Goal: Task Accomplishment & Management: Use online tool/utility

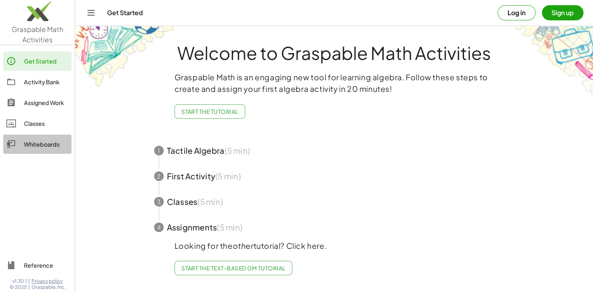
click at [58, 140] on div "Whiteboards" at bounding box center [46, 144] width 44 height 10
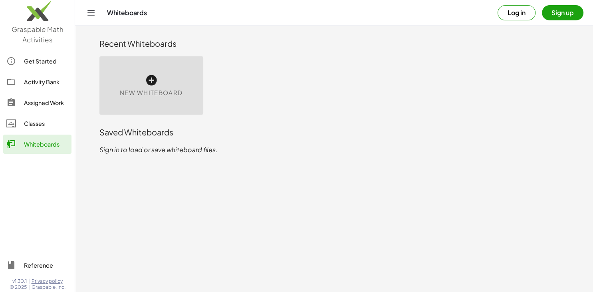
click at [179, 83] on div "New Whiteboard" at bounding box center [151, 85] width 104 height 58
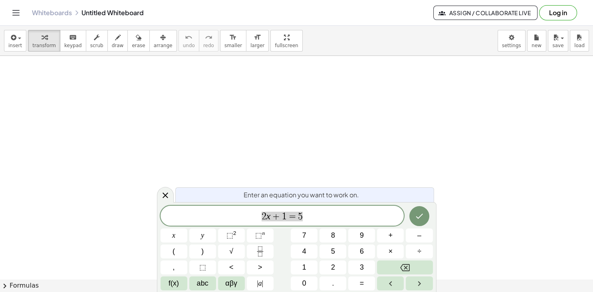
scroll to position [48, 4]
click at [232, 284] on span "αβγ" at bounding box center [231, 283] width 12 height 11
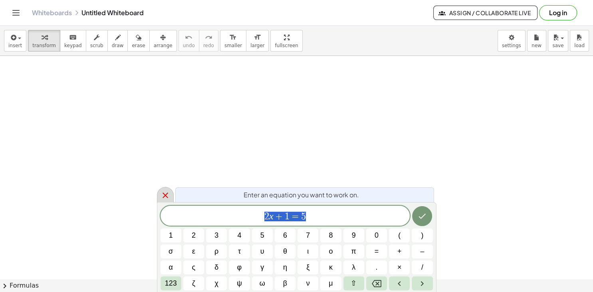
scroll to position [9, 0]
click at [165, 198] on icon at bounding box center [166, 196] width 10 height 10
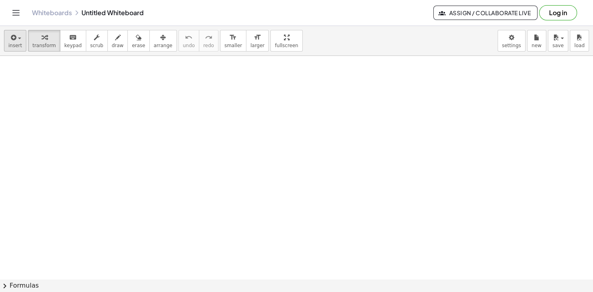
click at [19, 41] on div "button" at bounding box center [15, 37] width 14 height 10
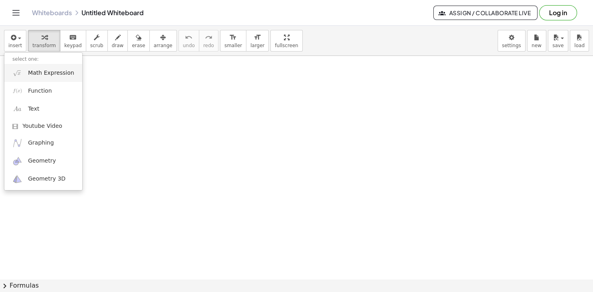
click at [46, 71] on span "Math Expression" at bounding box center [51, 73] width 46 height 8
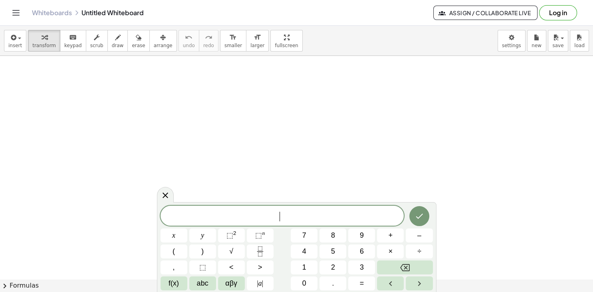
scroll to position [7, 0]
click at [183, 281] on button "f(x)" at bounding box center [174, 283] width 27 height 14
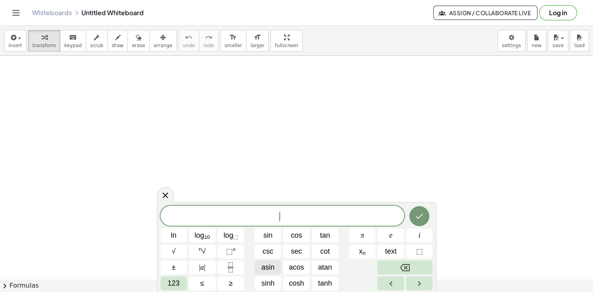
click at [280, 272] on button "asin" at bounding box center [268, 267] width 27 height 14
click at [400, 270] on button "Backspace" at bounding box center [405, 267] width 55 height 14
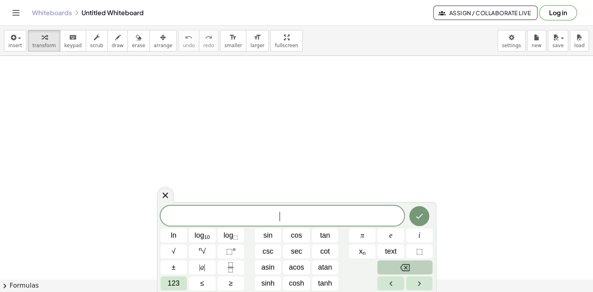
click at [400, 270] on button "Backspace" at bounding box center [405, 267] width 55 height 14
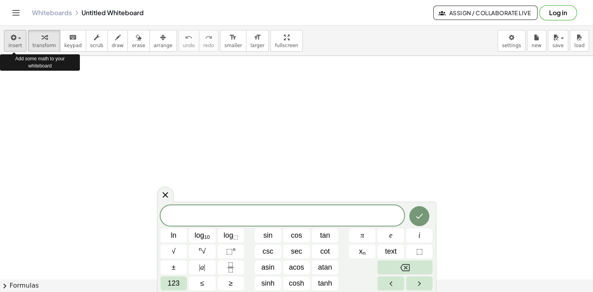
click at [12, 40] on icon "button" at bounding box center [12, 38] width 7 height 10
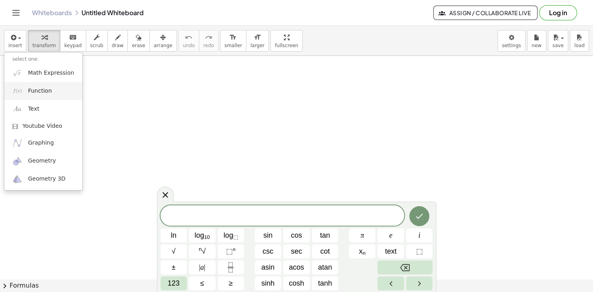
click at [39, 93] on span "Function" at bounding box center [40, 91] width 24 height 8
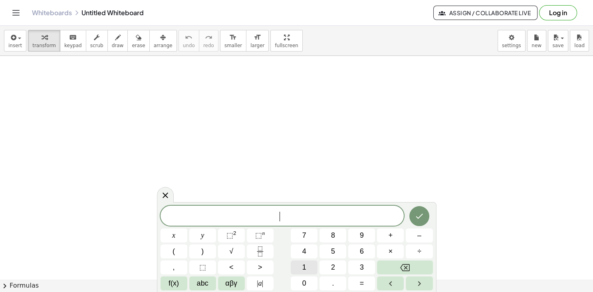
click at [316, 265] on button "1" at bounding box center [304, 267] width 27 height 14
click at [407, 268] on icon "Backspace" at bounding box center [405, 267] width 10 height 7
click at [407, 265] on icon "Backspace" at bounding box center [405, 268] width 10 height 10
click at [211, 287] on button "abc" at bounding box center [202, 283] width 27 height 14
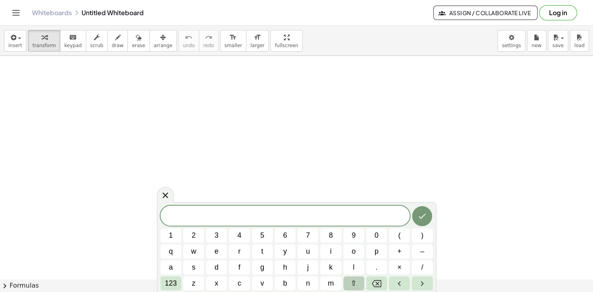
click at [358, 283] on button "⇧" at bounding box center [354, 283] width 21 height 14
click at [400, 282] on icon "Left arrow" at bounding box center [399, 283] width 3 height 5
click at [170, 285] on span "123" at bounding box center [171, 283] width 12 height 11
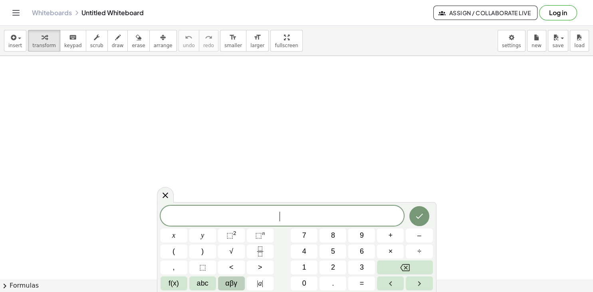
click at [231, 285] on span "αβγ" at bounding box center [231, 283] width 12 height 11
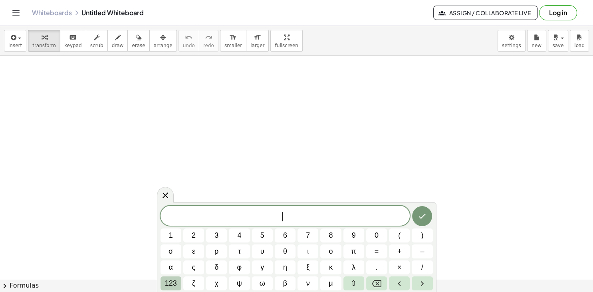
click at [179, 280] on button "123" at bounding box center [171, 283] width 21 height 14
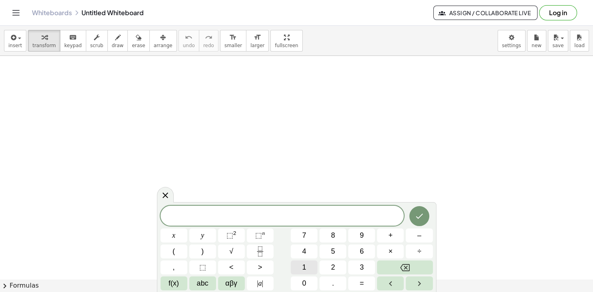
click at [378, 254] on div "​ x y ⬚ 2 ⬚ n 7 8 9 + – ( ) √ 4 5 6 × ÷ , ⬚ < > 1 2 3 f(x) abc αβγ | a | 0 . =" at bounding box center [297, 248] width 272 height 85
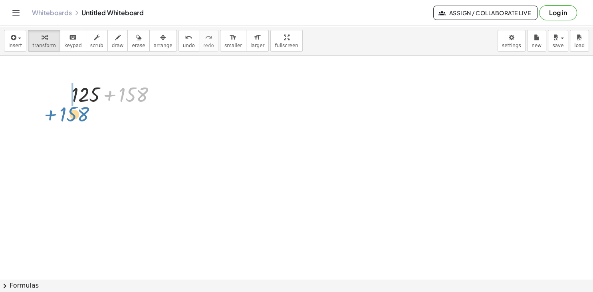
drag, startPoint x: 125, startPoint y: 92, endPoint x: 70, endPoint y: 111, distance: 58.9
click at [70, 111] on div "+ 158 + 125 + 158" at bounding box center [296, 279] width 593 height 447
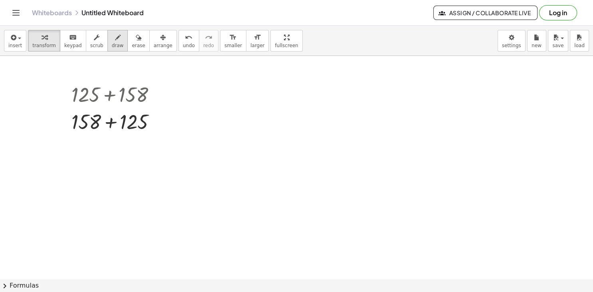
click at [115, 39] on icon "button" at bounding box center [118, 38] width 6 height 10
drag, startPoint x: 228, startPoint y: 111, endPoint x: 236, endPoint y: 117, distance: 9.8
click at [236, 117] on div at bounding box center [296, 279] width 593 height 447
drag, startPoint x: 250, startPoint y: 98, endPoint x: 246, endPoint y: 122, distance: 24.4
click at [246, 122] on div at bounding box center [296, 279] width 593 height 447
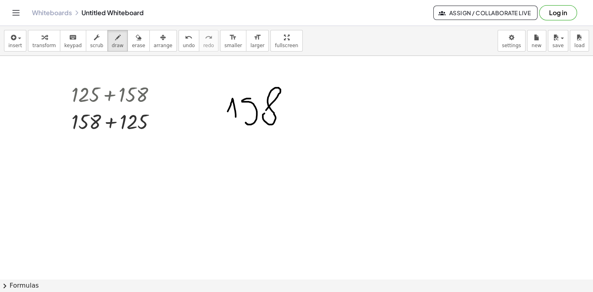
click at [264, 112] on div at bounding box center [296, 279] width 593 height 447
drag, startPoint x: 207, startPoint y: 145, endPoint x: 207, endPoint y: 157, distance: 11.2
click at [207, 157] on div at bounding box center [296, 279] width 593 height 447
drag, startPoint x: 199, startPoint y: 154, endPoint x: 220, endPoint y: 152, distance: 21.2
click at [220, 152] on div at bounding box center [296, 279] width 593 height 447
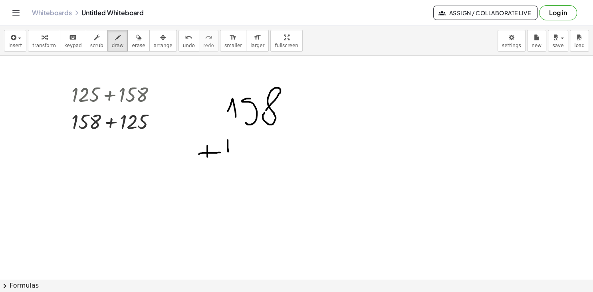
drag, startPoint x: 228, startPoint y: 140, endPoint x: 231, endPoint y: 160, distance: 20.6
click at [231, 160] on div at bounding box center [296, 279] width 593 height 447
drag, startPoint x: 241, startPoint y: 139, endPoint x: 268, endPoint y: 157, distance: 31.9
click at [268, 157] on div at bounding box center [296, 279] width 593 height 447
drag, startPoint x: 279, startPoint y: 138, endPoint x: 276, endPoint y: 161, distance: 23.1
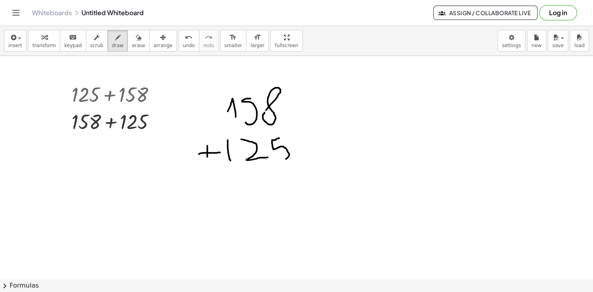
click at [276, 161] on div at bounding box center [296, 279] width 593 height 447
drag, startPoint x: 211, startPoint y: 185, endPoint x: 331, endPoint y: 161, distance: 122.2
click at [331, 161] on div at bounding box center [296, 279] width 593 height 447
drag, startPoint x: 261, startPoint y: 77, endPoint x: 285, endPoint y: 69, distance: 25.3
click at [285, 69] on div at bounding box center [296, 279] width 593 height 447
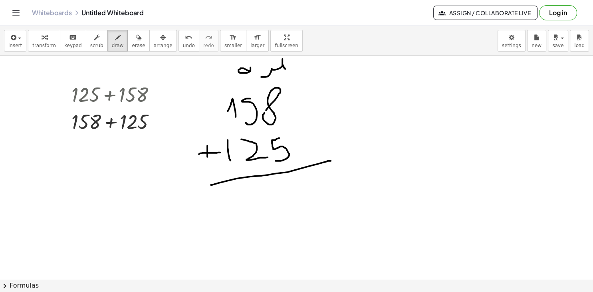
click at [251, 71] on div at bounding box center [296, 279] width 593 height 447
click at [229, 71] on div at bounding box center [296, 279] width 593 height 447
drag, startPoint x: 229, startPoint y: 71, endPoint x: 227, endPoint y: 83, distance: 11.8
click at [227, 83] on div at bounding box center [296, 279] width 593 height 447
drag, startPoint x: 260, startPoint y: 87, endPoint x: 266, endPoint y: 180, distance: 92.9
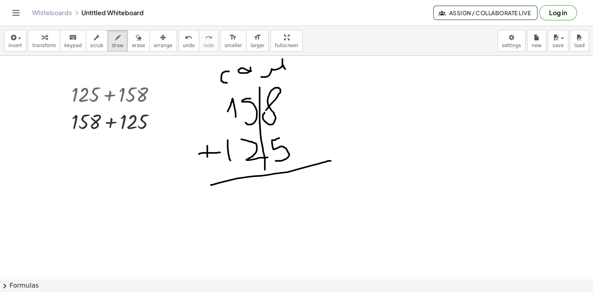
click at [266, 180] on div at bounding box center [296, 279] width 593 height 447
drag, startPoint x: 238, startPoint y: 91, endPoint x: 241, endPoint y: 191, distance: 99.5
click at [241, 191] on div at bounding box center [296, 279] width 593 height 447
drag, startPoint x: 392, startPoint y: 126, endPoint x: 403, endPoint y: 141, distance: 19.0
click at [403, 141] on div at bounding box center [296, 279] width 593 height 447
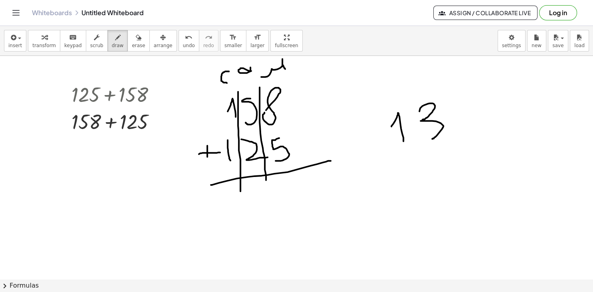
drag, startPoint x: 419, startPoint y: 111, endPoint x: 432, endPoint y: 139, distance: 30.4
click at [432, 139] on div at bounding box center [296, 279] width 593 height 447
drag, startPoint x: 427, startPoint y: 155, endPoint x: 448, endPoint y: 141, distance: 25.9
click at [448, 141] on div at bounding box center [296, 279] width 593 height 447
drag, startPoint x: 396, startPoint y: 151, endPoint x: 415, endPoint y: 145, distance: 19.2
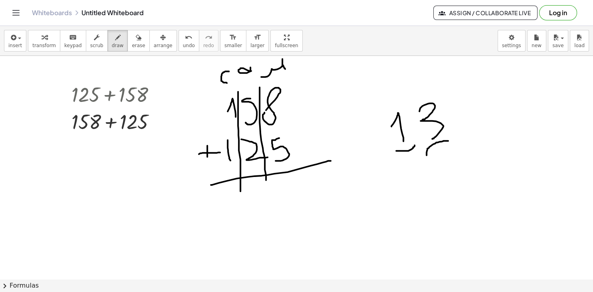
click at [415, 145] on div at bounding box center [296, 279] width 593 height 447
drag, startPoint x: 285, startPoint y: 187, endPoint x: 290, endPoint y: 207, distance: 20.3
click at [290, 207] on div at bounding box center [296, 279] width 593 height 447
drag, startPoint x: 247, startPoint y: 83, endPoint x: 247, endPoint y: 94, distance: 10.4
click at [247, 94] on div at bounding box center [296, 279] width 593 height 447
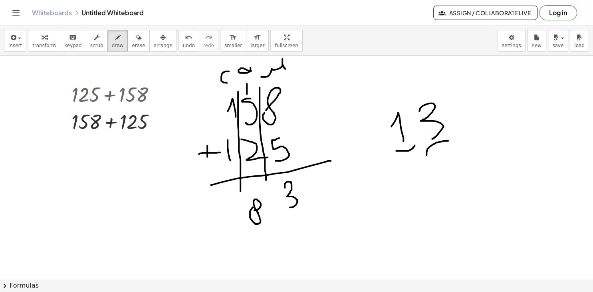
click at [254, 207] on div at bounding box center [296, 279] width 593 height 447
drag, startPoint x: 223, startPoint y: 210, endPoint x: 238, endPoint y: 226, distance: 21.5
click at [238, 226] on div at bounding box center [296, 279] width 593 height 447
drag, startPoint x: 18, startPoint y: 181, endPoint x: 23, endPoint y: 187, distance: 7.7
click at [23, 187] on div at bounding box center [296, 279] width 593 height 447
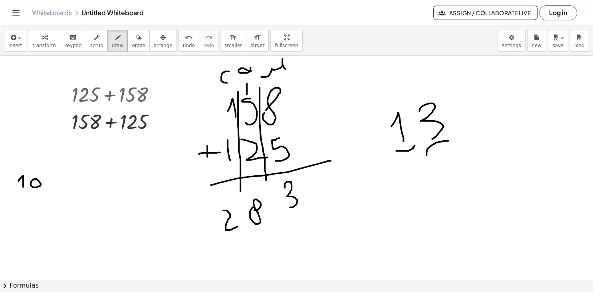
click at [33, 179] on div at bounding box center [296, 279] width 593 height 447
drag, startPoint x: 46, startPoint y: 177, endPoint x: 47, endPoint y: 193, distance: 16.5
click at [47, 193] on div at bounding box center [296, 279] width 593 height 447
click at [54, 174] on div at bounding box center [296, 279] width 593 height 447
drag, startPoint x: 87, startPoint y: 177, endPoint x: 80, endPoint y: 199, distance: 23.2
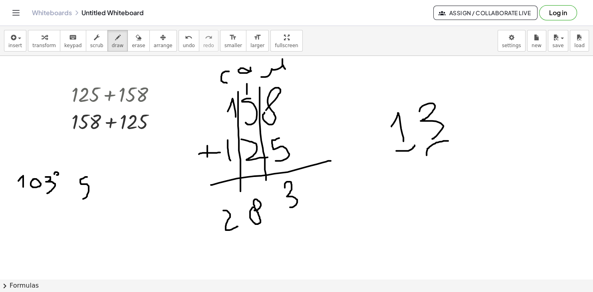
click at [80, 199] on div at bounding box center [296, 279] width 593 height 447
drag, startPoint x: 96, startPoint y: 178, endPoint x: 103, endPoint y: 197, distance: 20.5
click at [103, 197] on div at bounding box center [296, 279] width 593 height 447
click at [106, 177] on div at bounding box center [296, 279] width 593 height 447
drag, startPoint x: 121, startPoint y: 179, endPoint x: 125, endPoint y: 197, distance: 19.4
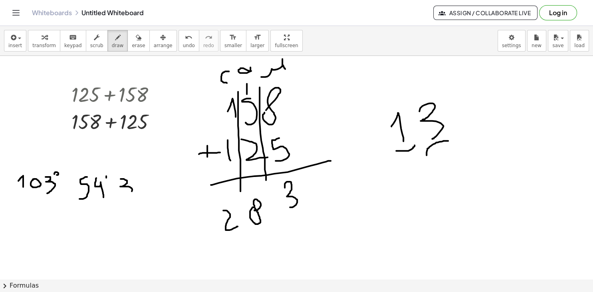
click at [125, 197] on div at bounding box center [296, 279] width 593 height 447
click at [141, 181] on div at bounding box center [296, 279] width 593 height 447
drag, startPoint x: 159, startPoint y: 169, endPoint x: 159, endPoint y: 174, distance: 5.2
click at [159, 174] on div at bounding box center [296, 279] width 593 height 447
drag, startPoint x: 156, startPoint y: 168, endPoint x: 156, endPoint y: 175, distance: 7.2
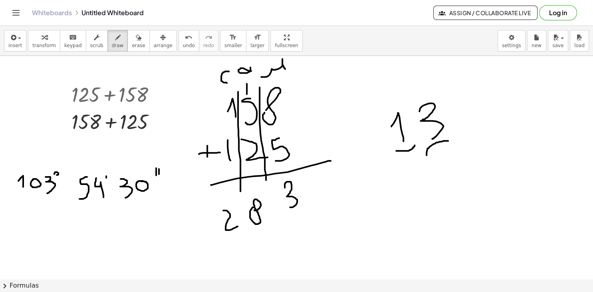
click at [156, 175] on div at bounding box center [296, 279] width 593 height 447
drag, startPoint x: 9, startPoint y: 196, endPoint x: 11, endPoint y: 207, distance: 10.9
click at [11, 207] on div at bounding box center [296, 279] width 593 height 447
drag, startPoint x: 6, startPoint y: 204, endPoint x: 15, endPoint y: 201, distance: 9.0
click at [15, 201] on div at bounding box center [296, 279] width 593 height 447
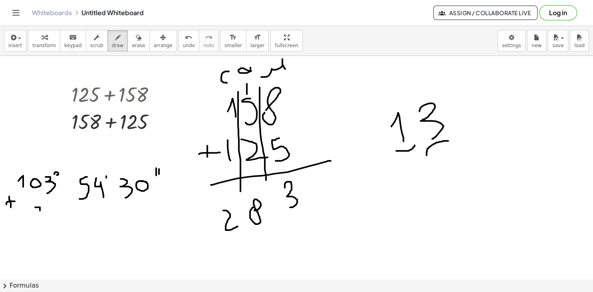
drag, startPoint x: 35, startPoint y: 207, endPoint x: 38, endPoint y: 224, distance: 16.9
click at [38, 224] on div at bounding box center [296, 279] width 593 height 447
drag, startPoint x: 34, startPoint y: 218, endPoint x: 42, endPoint y: 218, distance: 8.4
click at [42, 218] on div at bounding box center [296, 279] width 593 height 447
click at [49, 213] on div at bounding box center [296, 279] width 593 height 447
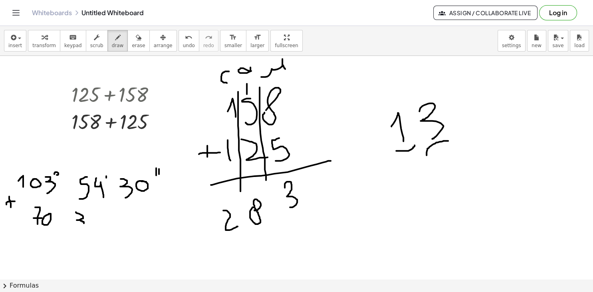
drag, startPoint x: 76, startPoint y: 212, endPoint x: 76, endPoint y: 227, distance: 15.2
click at [76, 227] on div at bounding box center [296, 279] width 593 height 447
drag, startPoint x: 92, startPoint y: 210, endPoint x: 103, endPoint y: 223, distance: 16.7
click at [103, 223] on div at bounding box center [296, 279] width 593 height 447
drag, startPoint x: 120, startPoint y: 205, endPoint x: 127, endPoint y: 221, distance: 17.0
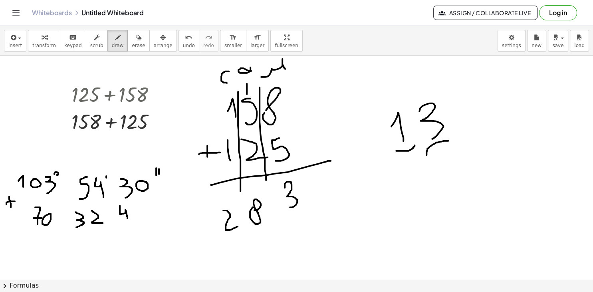
click at [127, 221] on div at bounding box center [296, 279] width 593 height 447
drag, startPoint x: 137, startPoint y: 207, endPoint x: 137, endPoint y: 223, distance: 16.4
click at [137, 223] on div at bounding box center [296, 279] width 593 height 447
drag, startPoint x: 11, startPoint y: 236, endPoint x: 164, endPoint y: 227, distance: 153.3
click at [164, 227] on div at bounding box center [296, 279] width 593 height 447
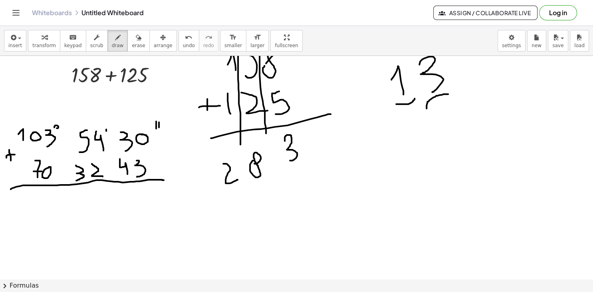
scroll to position [44, 0]
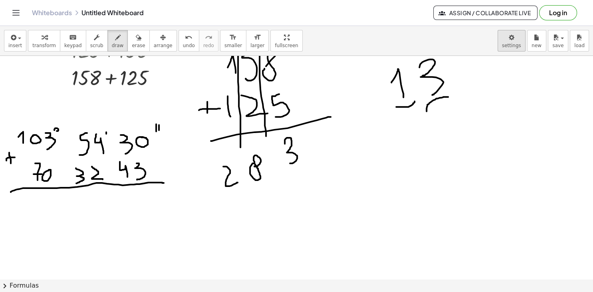
click at [518, 39] on body "Graspable Math Activities Get Started Activity Bank Assigned Work Classes White…" at bounding box center [296, 146] width 593 height 292
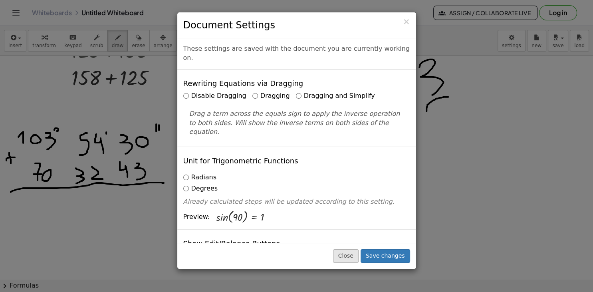
click at [359, 256] on button "Close" at bounding box center [346, 256] width 26 height 14
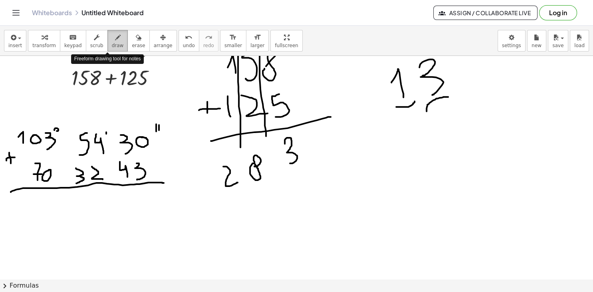
click at [112, 43] on span "draw" at bounding box center [118, 46] width 12 height 6
click at [112, 45] on span "draw" at bounding box center [118, 46] width 12 height 6
drag, startPoint x: 142, startPoint y: 195, endPoint x: 143, endPoint y: 213, distance: 18.8
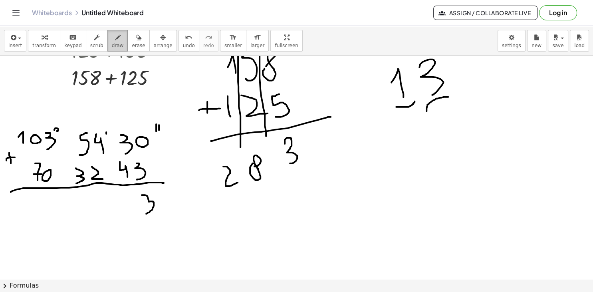
click at [143, 213] on div at bounding box center [296, 235] width 593 height 447
drag, startPoint x: 124, startPoint y: 197, endPoint x: 132, endPoint y: 214, distance: 18.8
click at [132, 214] on div at bounding box center [296, 235] width 593 height 447
drag, startPoint x: 127, startPoint y: 207, endPoint x: 139, endPoint y: 206, distance: 11.2
click at [139, 206] on div at bounding box center [296, 235] width 593 height 447
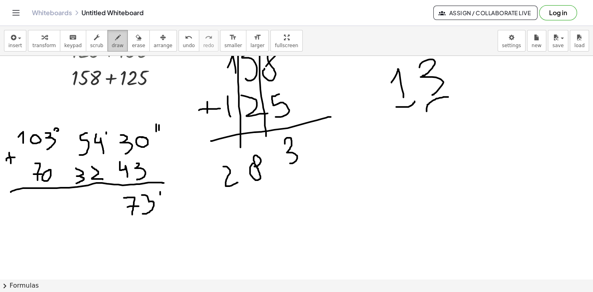
click at [160, 194] on div at bounding box center [296, 235] width 593 height 447
drag, startPoint x: 163, startPoint y: 189, endPoint x: 163, endPoint y: 197, distance: 7.2
click at [163, 197] on div at bounding box center [296, 235] width 593 height 447
drag, startPoint x: 101, startPoint y: 197, endPoint x: 96, endPoint y: 211, distance: 14.3
click at [96, 211] on div at bounding box center [296, 235] width 593 height 447
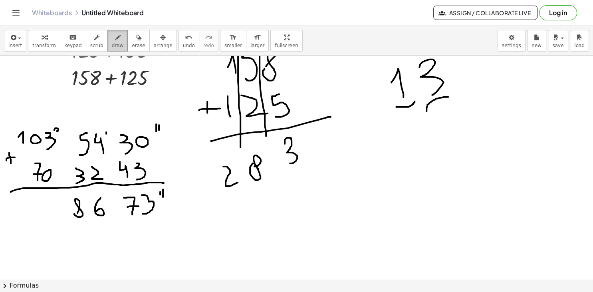
click at [74, 212] on div at bounding box center [296, 235] width 593 height 447
drag, startPoint x: 48, startPoint y: 197, endPoint x: 49, endPoint y: 221, distance: 23.6
click at [49, 221] on div at bounding box center [296, 235] width 593 height 447
drag, startPoint x: 31, startPoint y: 205, endPoint x: 38, endPoint y: 226, distance: 22.0
click at [38, 226] on div at bounding box center [296, 235] width 593 height 447
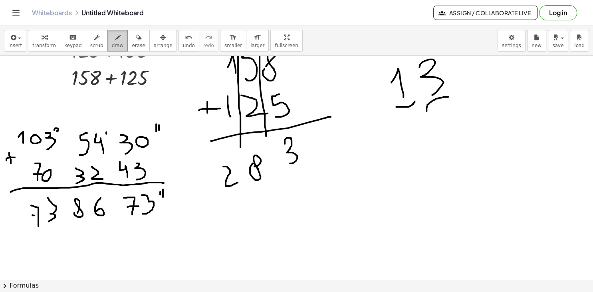
drag, startPoint x: 32, startPoint y: 215, endPoint x: 45, endPoint y: 215, distance: 12.4
click at [45, 215] on div at bounding box center [296, 235] width 593 height 447
drag, startPoint x: 20, startPoint y: 209, endPoint x: 19, endPoint y: 225, distance: 16.0
click at [19, 225] on div at bounding box center [296, 235] width 593 height 447
drag, startPoint x: 107, startPoint y: 189, endPoint x: 107, endPoint y: 195, distance: 6.4
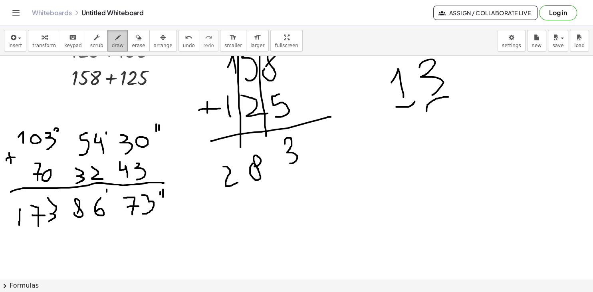
click at [107, 195] on div at bounding box center [296, 235] width 593 height 447
drag, startPoint x: 359, startPoint y: 167, endPoint x: 353, endPoint y: 181, distance: 15.6
click at [353, 181] on div at bounding box center [296, 235] width 593 height 447
click at [369, 172] on div at bounding box center [296, 235] width 593 height 447
click at [384, 158] on div at bounding box center [296, 235] width 593 height 447
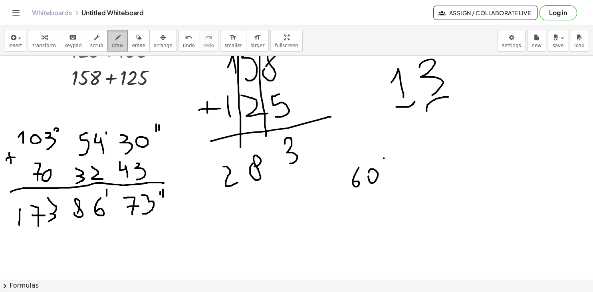
click at [384, 158] on div at bounding box center [296, 235] width 593 height 447
click at [384, 159] on div at bounding box center [296, 235] width 593 height 447
drag, startPoint x: 380, startPoint y: 159, endPoint x: 380, endPoint y: 167, distance: 8.0
click at [380, 167] on div at bounding box center [296, 235] width 593 height 447
drag, startPoint x: 404, startPoint y: 177, endPoint x: 431, endPoint y: 175, distance: 26.4
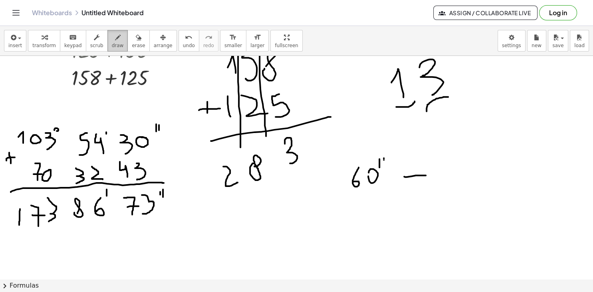
click at [431, 175] on div at bounding box center [296, 235] width 593 height 447
drag, startPoint x: 446, startPoint y: 169, endPoint x: 446, endPoint y: 184, distance: 14.4
click at [446, 184] on div at bounding box center [296, 235] width 593 height 447
drag, startPoint x: 457, startPoint y: 178, endPoint x: 477, endPoint y: 168, distance: 23.2
click at [477, 168] on div at bounding box center [296, 235] width 593 height 447
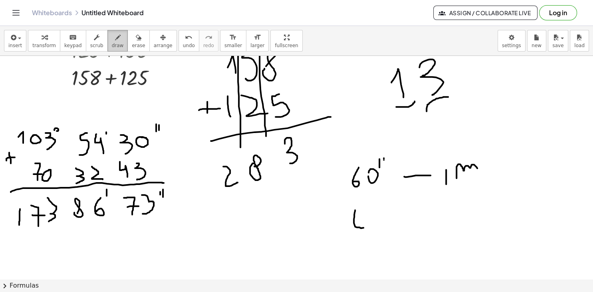
drag, startPoint x: 355, startPoint y: 210, endPoint x: 355, endPoint y: 224, distance: 14.0
click at [355, 224] on div at bounding box center [296, 235] width 593 height 447
drag, startPoint x: 378, startPoint y: 218, endPoint x: 370, endPoint y: 221, distance: 8.2
click at [370, 221] on div at bounding box center [296, 235] width 593 height 447
drag, startPoint x: 384, startPoint y: 205, endPoint x: 385, endPoint y: 211, distance: 6.1
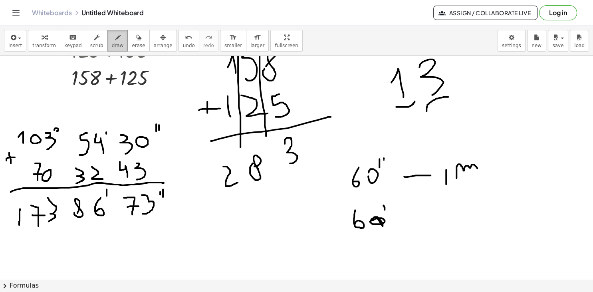
click at [385, 211] on div at bounding box center [296, 235] width 593 height 447
drag, startPoint x: 382, startPoint y: 157, endPoint x: 382, endPoint y: 166, distance: 9.2
click at [382, 166] on div at bounding box center [296, 235] width 593 height 447
drag, startPoint x: 398, startPoint y: 217, endPoint x: 423, endPoint y: 209, distance: 26.4
click at [423, 209] on div at bounding box center [296, 235] width 593 height 447
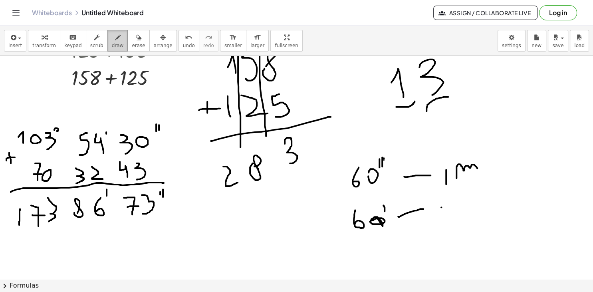
drag, startPoint x: 441, startPoint y: 207, endPoint x: 441, endPoint y: 223, distance: 15.6
click at [441, 223] on div at bounding box center [296, 235] width 593 height 447
drag, startPoint x: 473, startPoint y: 215, endPoint x: 482, endPoint y: 229, distance: 17.6
click at [482, 229] on div at bounding box center [296, 235] width 593 height 447
click at [517, 46] on body "Graspable Math Activities Get Started Activity Bank Assigned Work Classes White…" at bounding box center [296, 146] width 593 height 292
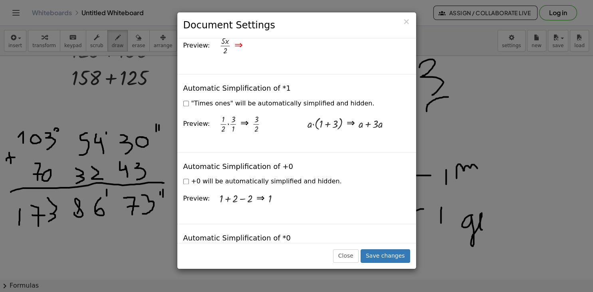
scroll to position [1024, 0]
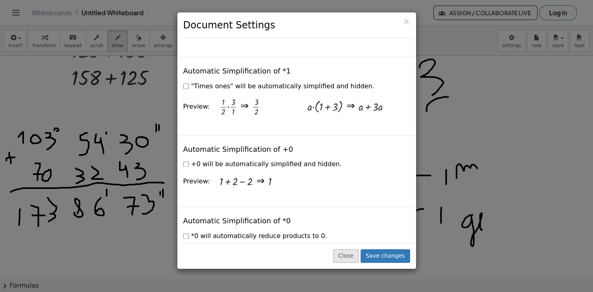
click at [352, 250] on button "Close" at bounding box center [346, 256] width 26 height 14
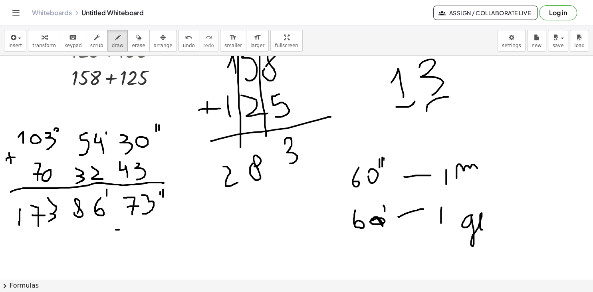
drag, startPoint x: 116, startPoint y: 229, endPoint x: 121, endPoint y: 229, distance: 4.8
click at [121, 229] on div at bounding box center [296, 235] width 593 height 447
drag, startPoint x: 133, startPoint y: 225, endPoint x: 128, endPoint y: 244, distance: 20.5
click at [128, 244] on div at bounding box center [296, 235] width 593 height 447
click at [144, 232] on div at bounding box center [296, 235] width 593 height 447
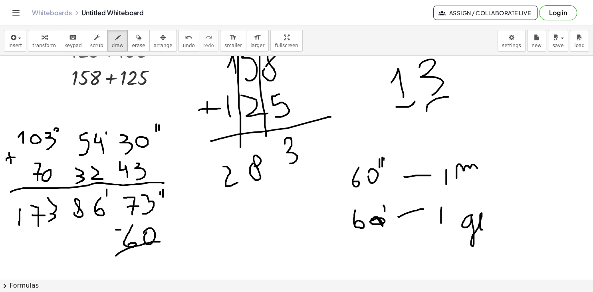
drag, startPoint x: 116, startPoint y: 255, endPoint x: 162, endPoint y: 241, distance: 48.4
click at [162, 241] on div at bounding box center [296, 235] width 593 height 447
drag, startPoint x: 131, startPoint y: 254, endPoint x: 131, endPoint y: 268, distance: 14.0
click at [131, 268] on div at bounding box center [296, 235] width 593 height 447
drag, startPoint x: 141, startPoint y: 252, endPoint x: 143, endPoint y: 269, distance: 16.9
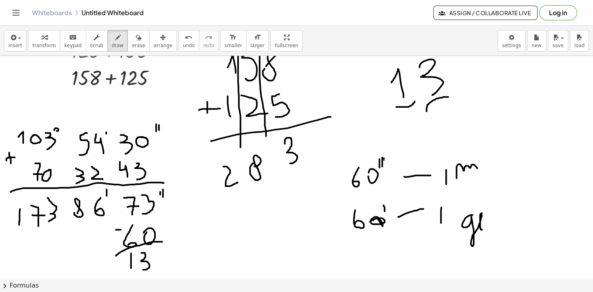
click at [143, 269] on div at bounding box center [296, 235] width 593 height 447
click at [157, 223] on div at bounding box center [296, 235] width 593 height 447
drag, startPoint x: 98, startPoint y: 231, endPoint x: 99, endPoint y: 247, distance: 16.0
click at [99, 246] on div at bounding box center [296, 235] width 593 height 447
drag, startPoint x: 66, startPoint y: 252, endPoint x: 101, endPoint y: 249, distance: 35.6
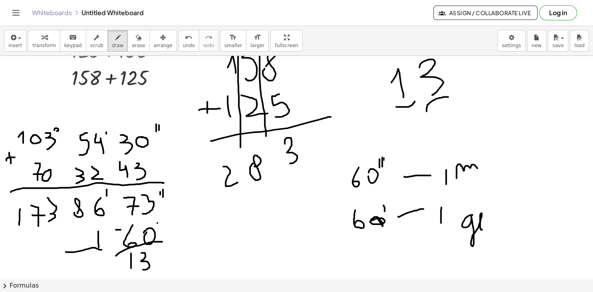
click at [101, 249] on div at bounding box center [296, 235] width 593 height 447
click at [80, 262] on div at bounding box center [296, 235] width 593 height 447
click at [77, 266] on div at bounding box center [296, 235] width 593 height 447
drag, startPoint x: 88, startPoint y: 258, endPoint x: 96, endPoint y: 270, distance: 14.3
click at [96, 270] on div at bounding box center [296, 235] width 593 height 447
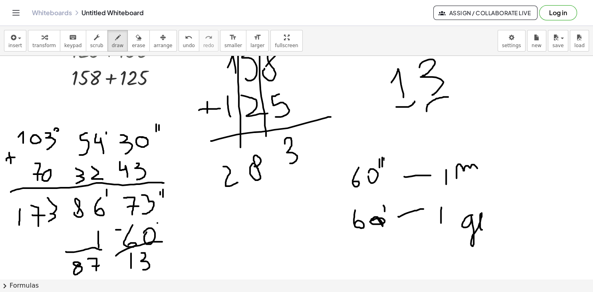
drag, startPoint x: 92, startPoint y: 266, endPoint x: 105, endPoint y: 264, distance: 12.4
click at [105, 264] on div at bounding box center [296, 235] width 593 height 447
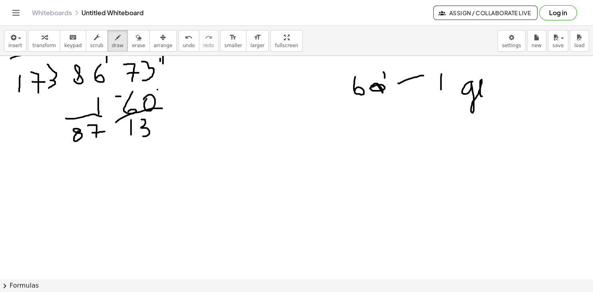
scroll to position [177, 0]
click at [60, 157] on div at bounding box center [296, 102] width 593 height 447
drag, startPoint x: 80, startPoint y: 151, endPoint x: 74, endPoint y: 164, distance: 14.0
click at [74, 165] on div at bounding box center [296, 102] width 593 height 447
click at [93, 149] on div at bounding box center [296, 102] width 593 height 447
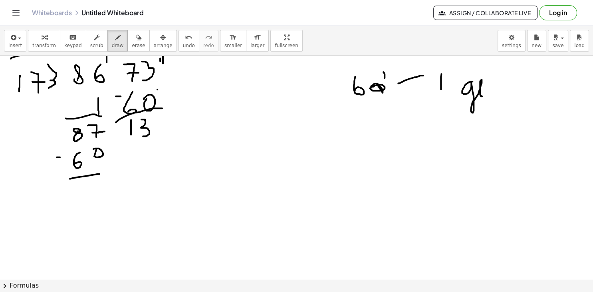
drag, startPoint x: 70, startPoint y: 178, endPoint x: 111, endPoint y: 173, distance: 41.5
click at [111, 173] on div at bounding box center [296, 102] width 593 height 447
drag, startPoint x: 79, startPoint y: 193, endPoint x: 93, endPoint y: 207, distance: 19.5
click at [93, 207] on div at bounding box center [296, 102] width 593 height 447
drag, startPoint x: 95, startPoint y: 194, endPoint x: 104, endPoint y: 209, distance: 16.7
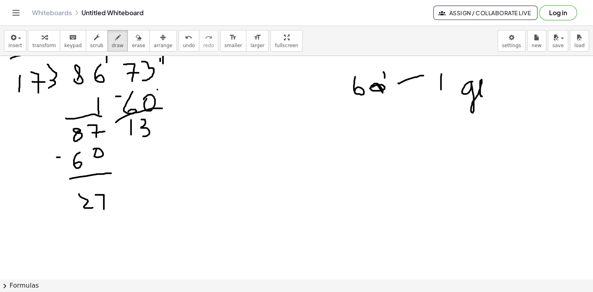
click at [104, 209] on div at bounding box center [296, 102] width 593 height 447
drag, startPoint x: 99, startPoint y: 201, endPoint x: 111, endPoint y: 199, distance: 11.6
click at [111, 200] on div at bounding box center [296, 102] width 593 height 447
click at [57, 131] on div at bounding box center [296, 102] width 593 height 447
drag, startPoint x: 50, startPoint y: 96, endPoint x: 50, endPoint y: 103, distance: 7.2
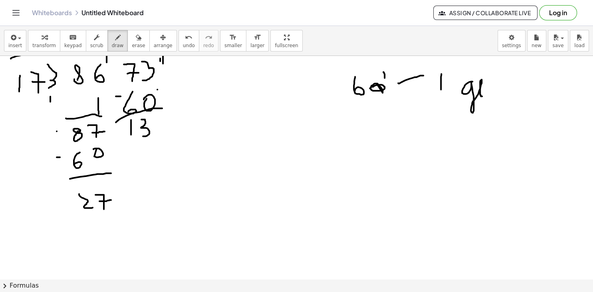
click at [50, 103] on div at bounding box center [296, 102] width 593 height 447
drag, startPoint x: 12, startPoint y: 112, endPoint x: 54, endPoint y: 111, distance: 41.6
click at [54, 111] on div at bounding box center [296, 102] width 593 height 447
drag, startPoint x: 13, startPoint y: 124, endPoint x: 11, endPoint y: 134, distance: 10.2
click at [11, 134] on div at bounding box center [296, 102] width 593 height 447
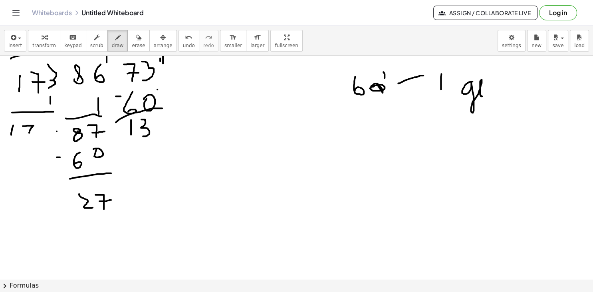
drag, startPoint x: 23, startPoint y: 125, endPoint x: 28, endPoint y: 137, distance: 12.9
click at [28, 137] on div at bounding box center [296, 102] width 593 height 447
drag, startPoint x: 26, startPoint y: 133, endPoint x: 34, endPoint y: 127, distance: 9.8
click at [34, 127] on div at bounding box center [296, 102] width 593 height 447
drag, startPoint x: 41, startPoint y: 121, endPoint x: 46, endPoint y: 135, distance: 15.3
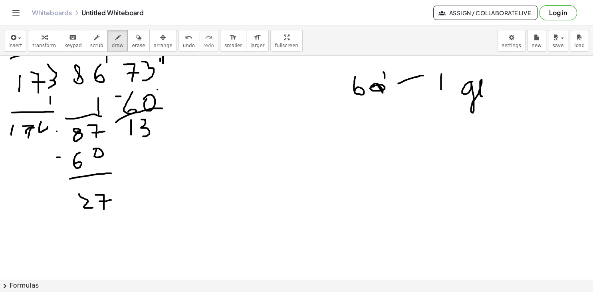
click at [46, 136] on div at bounding box center [296, 102] width 593 height 447
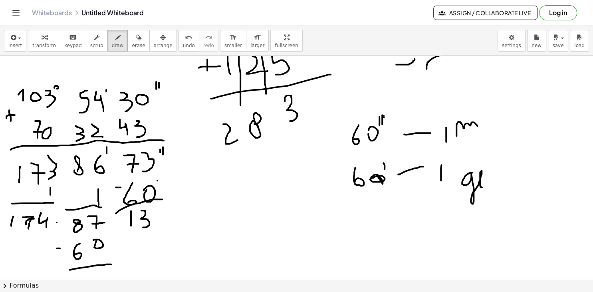
scroll to position [78, 0]
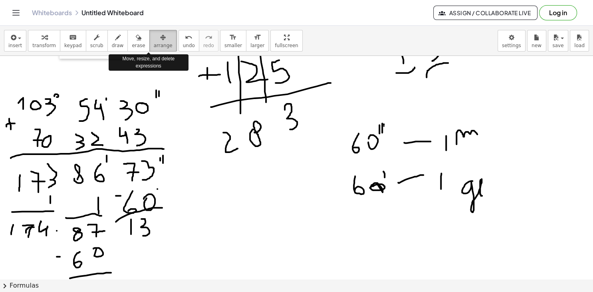
click at [154, 40] on div "button" at bounding box center [163, 37] width 19 height 10
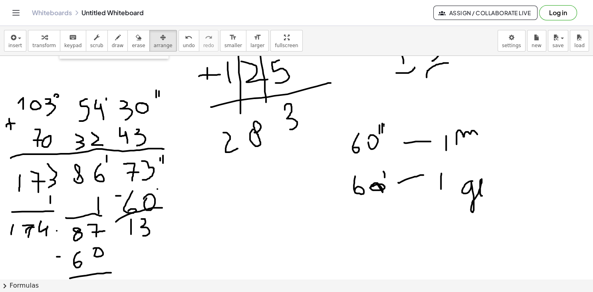
drag, startPoint x: 12, startPoint y: 89, endPoint x: 80, endPoint y: 107, distance: 69.9
click at [80, 107] on div at bounding box center [296, 201] width 593 height 447
click at [244, 214] on div at bounding box center [296, 201] width 593 height 447
